Goal: Task Accomplishment & Management: Manage account settings

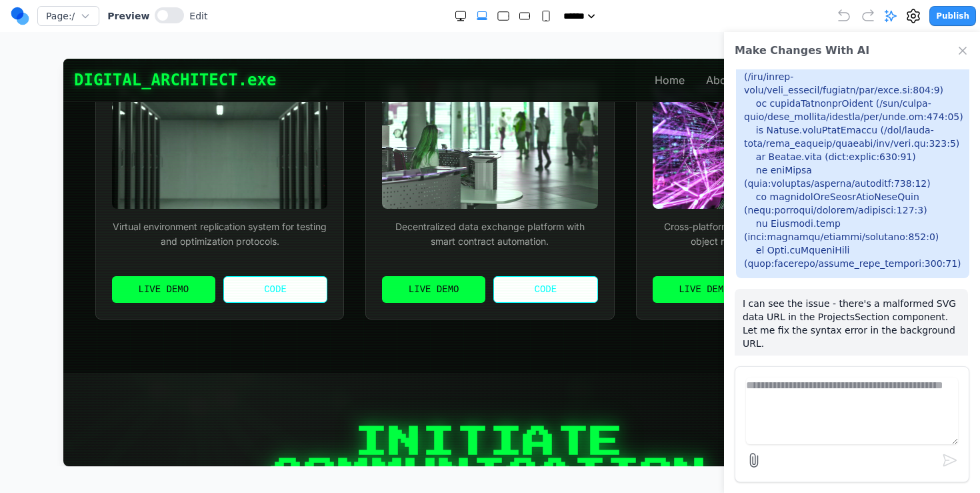
scroll to position [1835, 0]
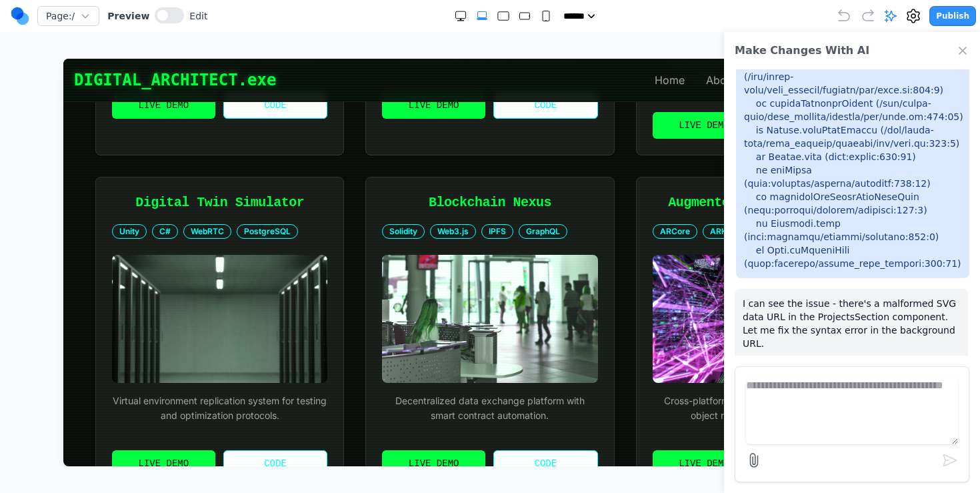
click at [954, 49] on div "Make Changes With AI" at bounding box center [852, 50] width 256 height 37
click at [968, 52] on icon "Close Chat" at bounding box center [962, 50] width 13 height 13
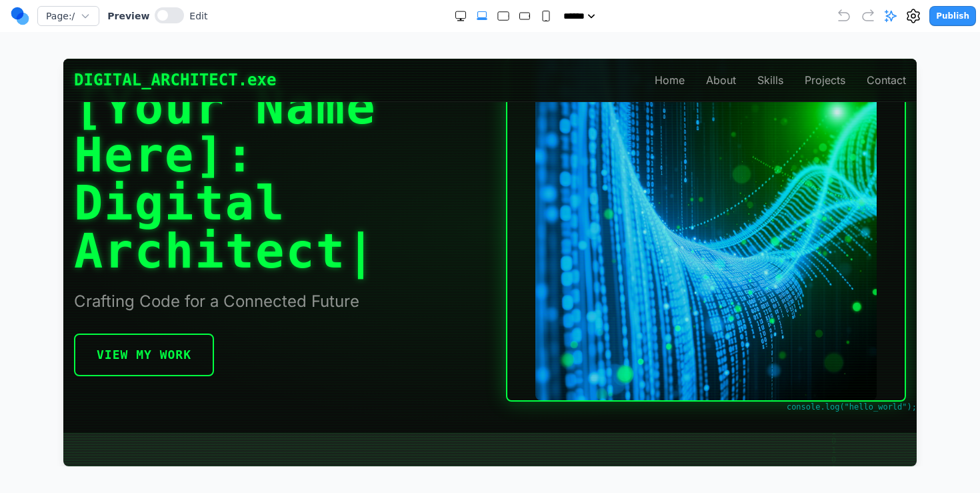
scroll to position [0, 0]
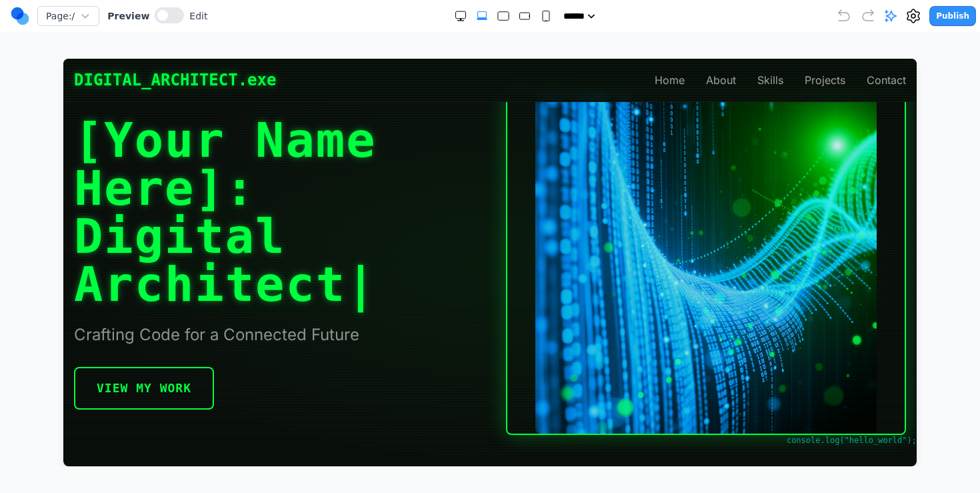
click at [431, 193] on h1 "[Your Name Here]: Digital Architect |" at bounding box center [274, 212] width 400 height 192
click at [953, 17] on button "Publish" at bounding box center [953, 16] width 47 height 20
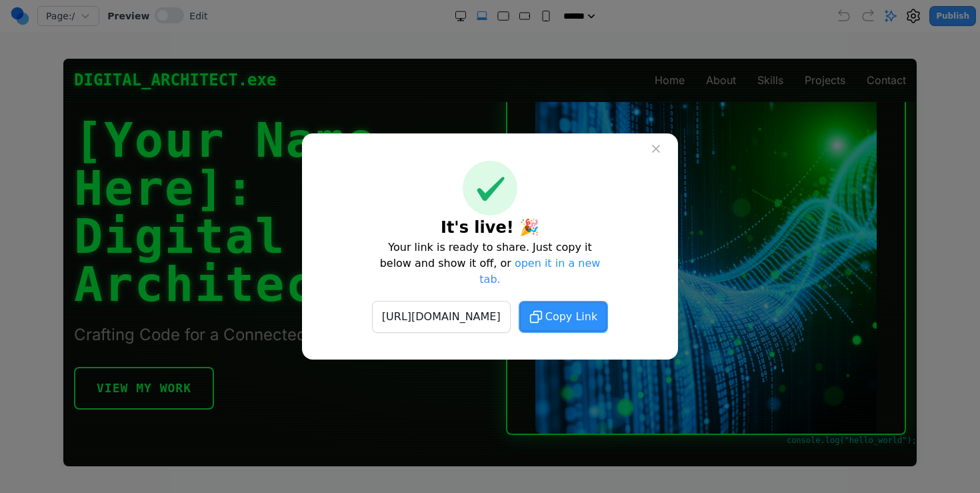
click at [657, 155] on icon at bounding box center [656, 148] width 13 height 13
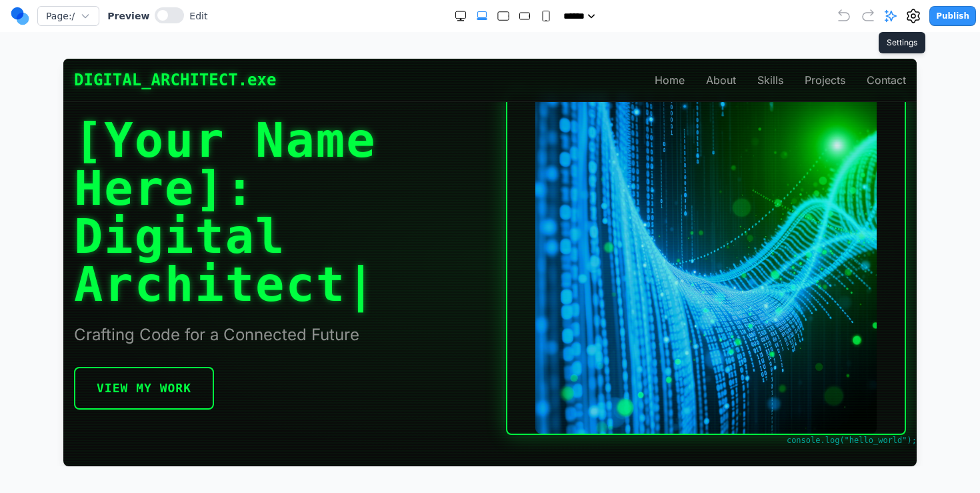
click at [922, 21] on icon at bounding box center [914, 16] width 16 height 16
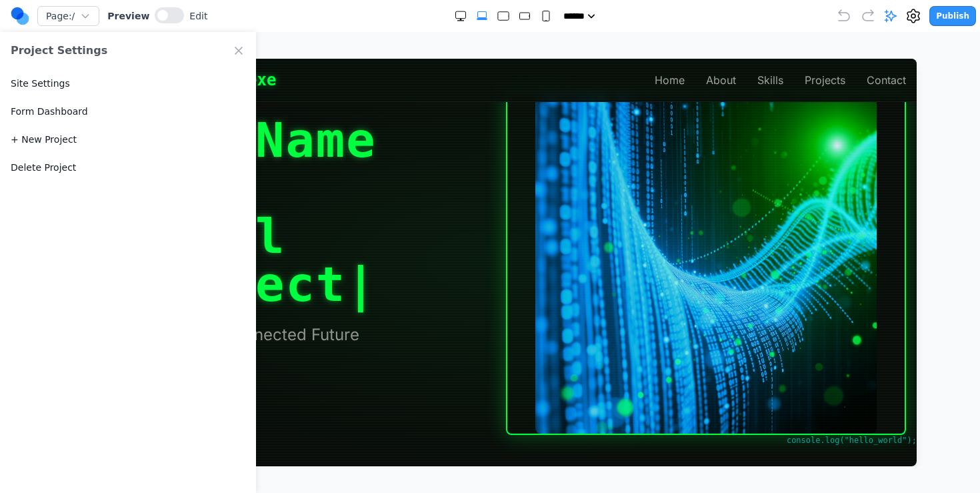
click at [52, 83] on button "Site Settings" at bounding box center [40, 83] width 59 height 13
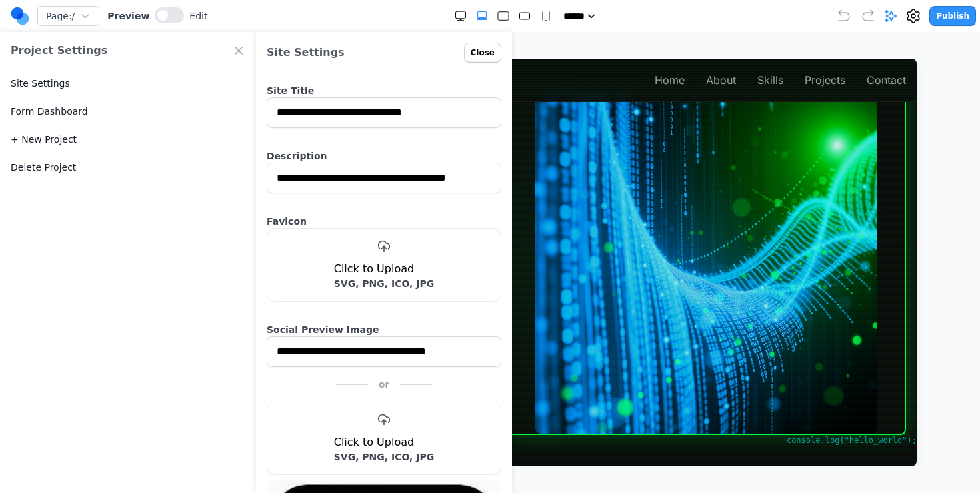
click at [483, 44] on button "Close" at bounding box center [482, 53] width 37 height 20
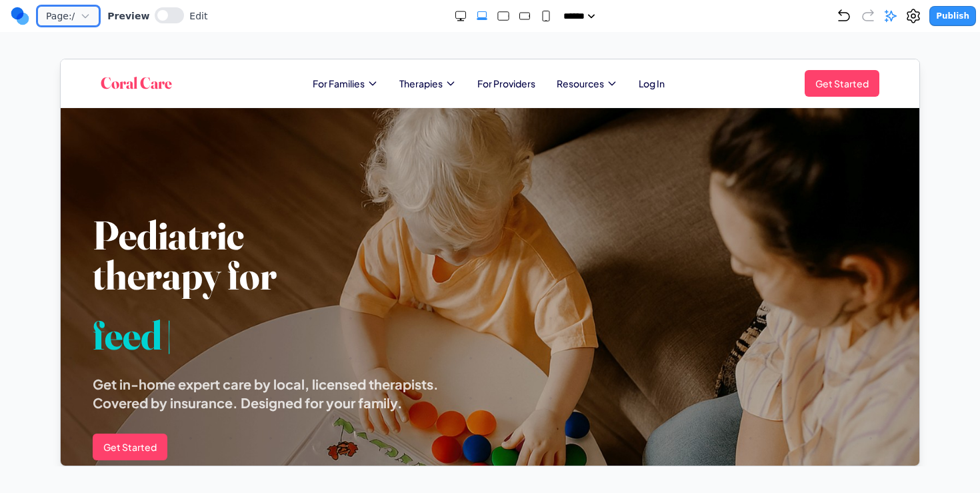
click at [87, 19] on icon "button" at bounding box center [85, 16] width 11 height 11
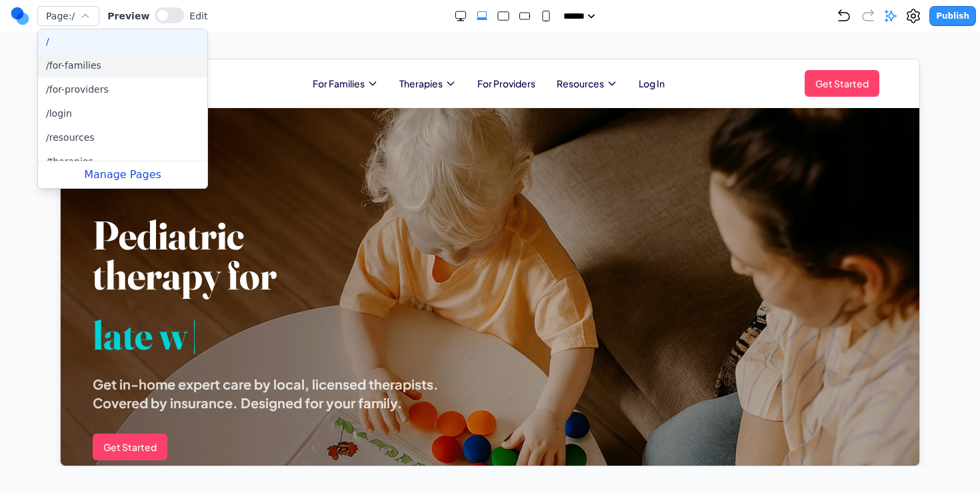
click at [74, 62] on button "/for-families" at bounding box center [122, 65] width 169 height 24
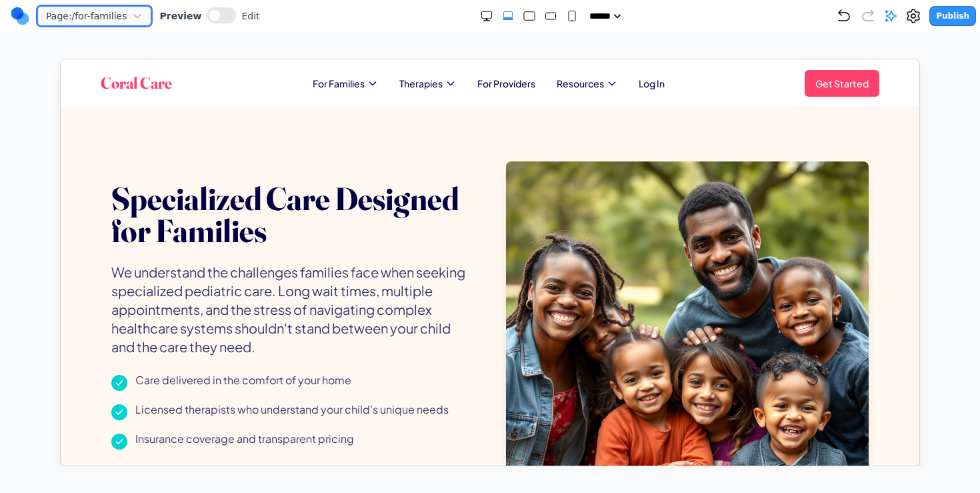
click at [82, 21] on span "Page: /for-families" at bounding box center [86, 15] width 81 height 13
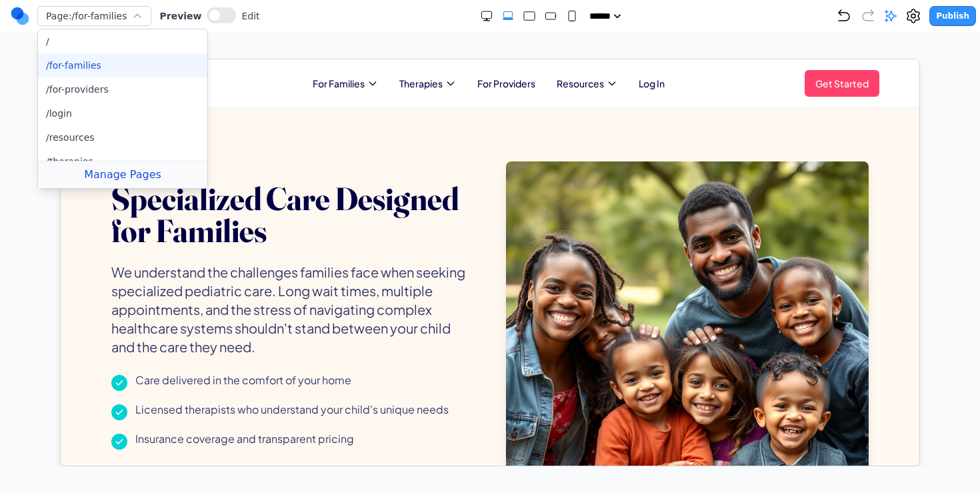
click at [103, 178] on button "Manage Pages" at bounding box center [122, 174] width 169 height 27
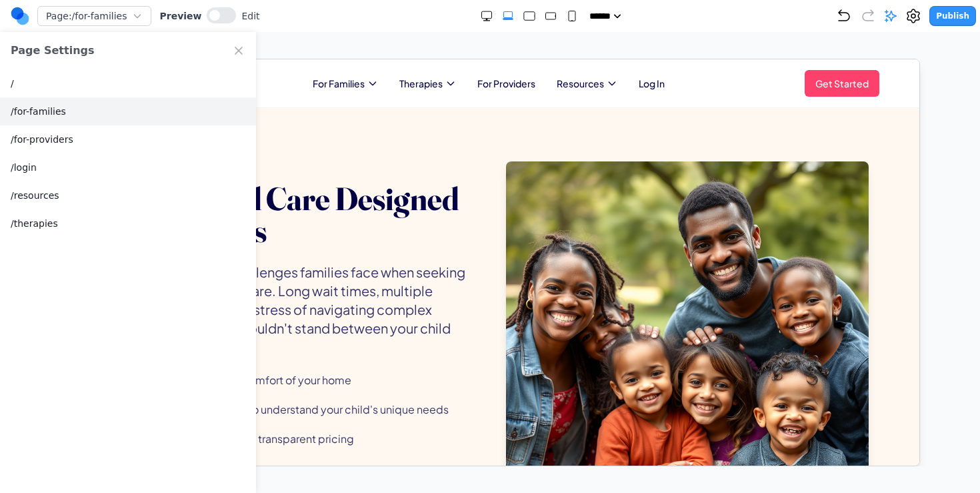
click at [101, 117] on button "/for-families" at bounding box center [128, 111] width 256 height 28
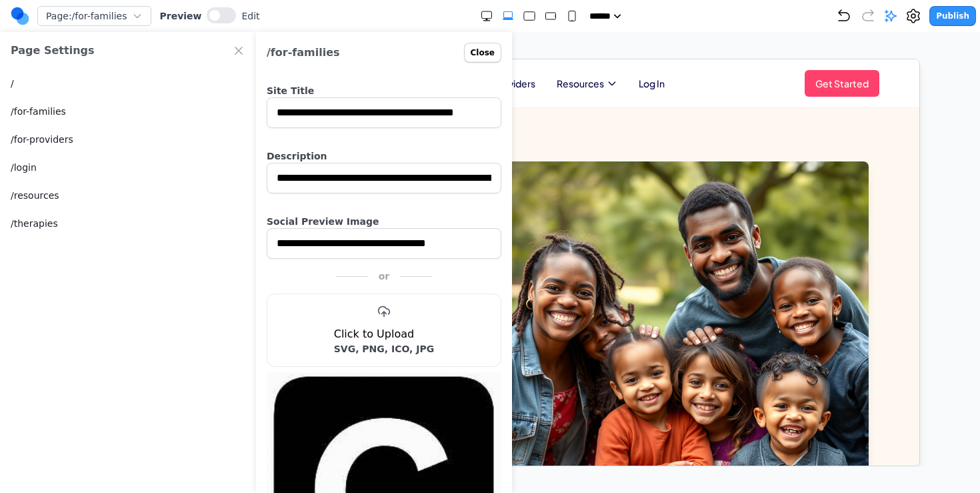
click at [239, 55] on icon "Close Project Settings" at bounding box center [238, 50] width 13 height 13
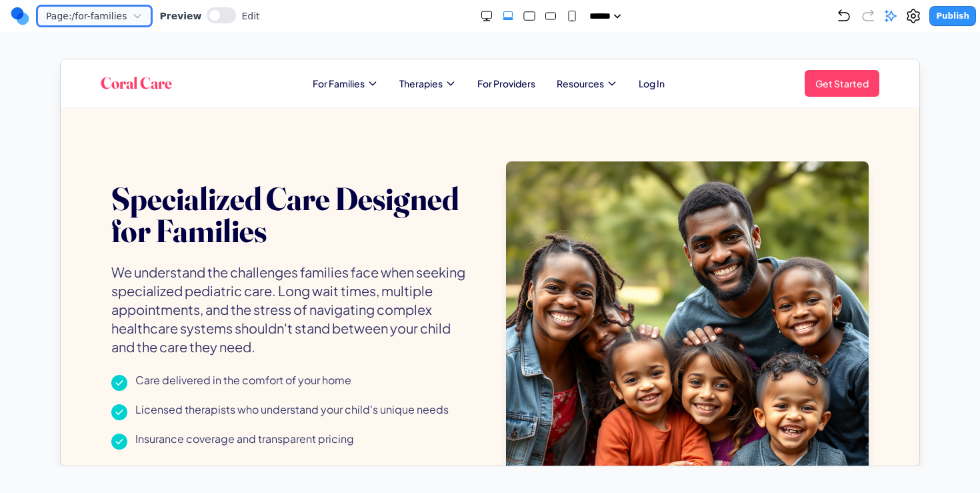
click at [112, 12] on span "Page: /for-families" at bounding box center [86, 15] width 81 height 13
